Goal: Task Accomplishment & Management: Manage account settings

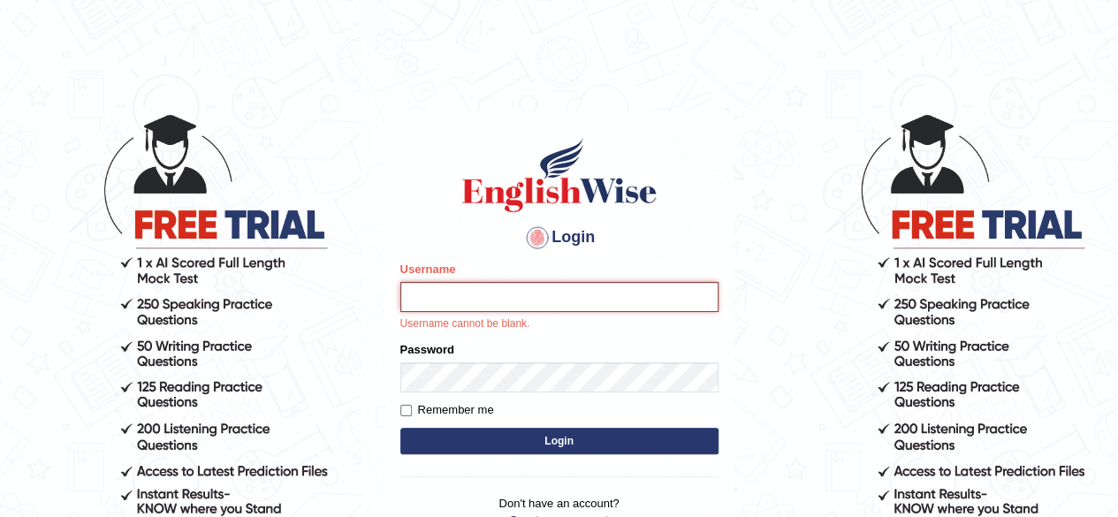
type input "Prayag"
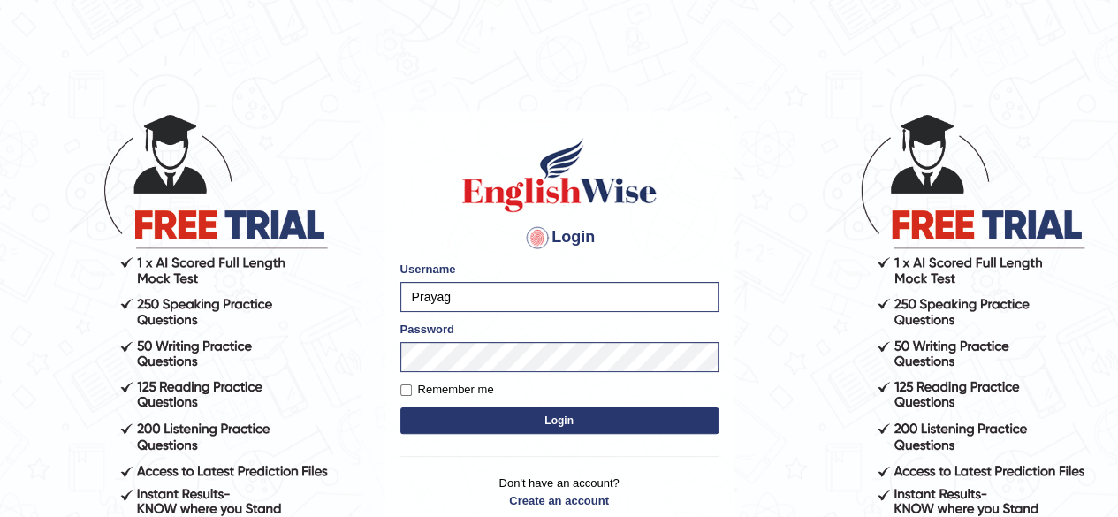
click at [538, 424] on button "Login" at bounding box center [559, 420] width 318 height 27
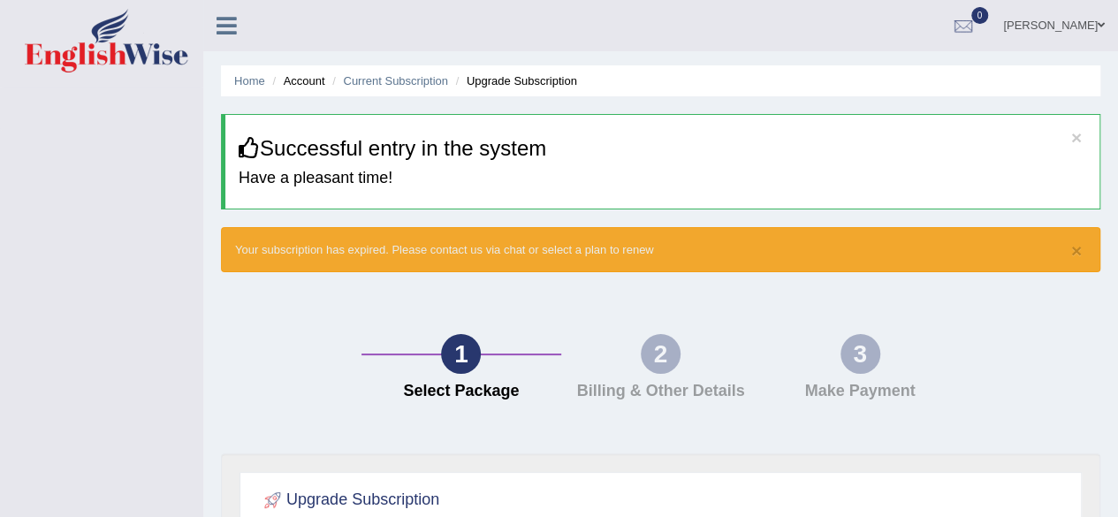
click at [677, 358] on div "2" at bounding box center [661, 354] width 40 height 40
click at [977, 27] on div at bounding box center [963, 26] width 27 height 27
click at [378, 79] on link "Current Subscription" at bounding box center [395, 80] width 105 height 13
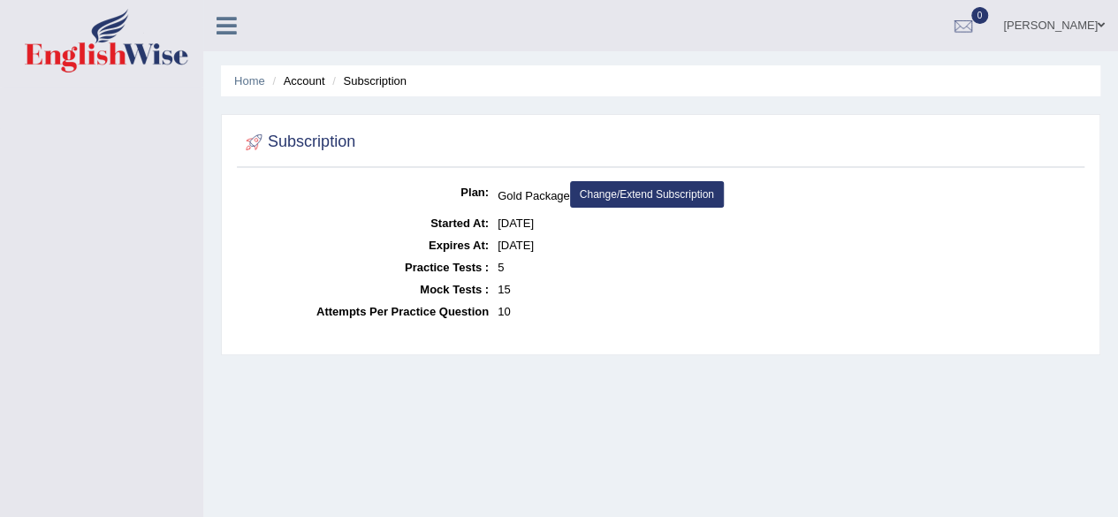
click at [313, 82] on li "Account" at bounding box center [296, 80] width 57 height 17
click at [353, 80] on li "Subscription" at bounding box center [367, 80] width 79 height 17
